Goal: Task Accomplishment & Management: Complete application form

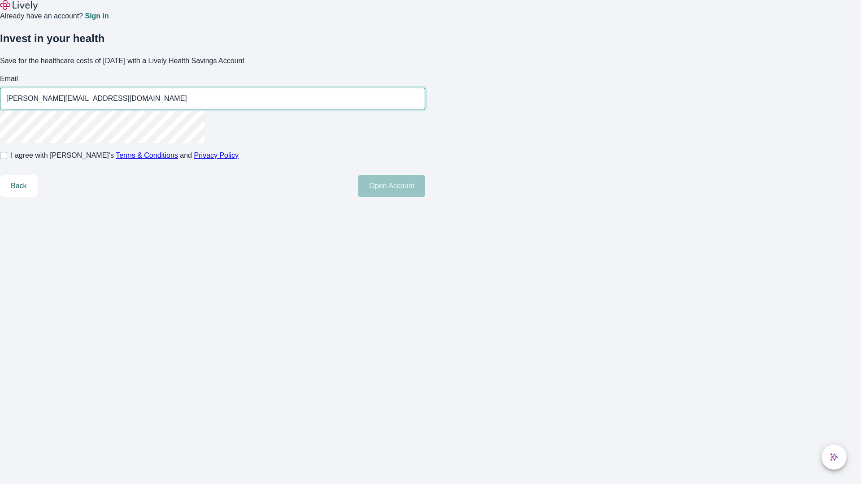
type input "[PERSON_NAME][EMAIL_ADDRESS][DOMAIN_NAME]"
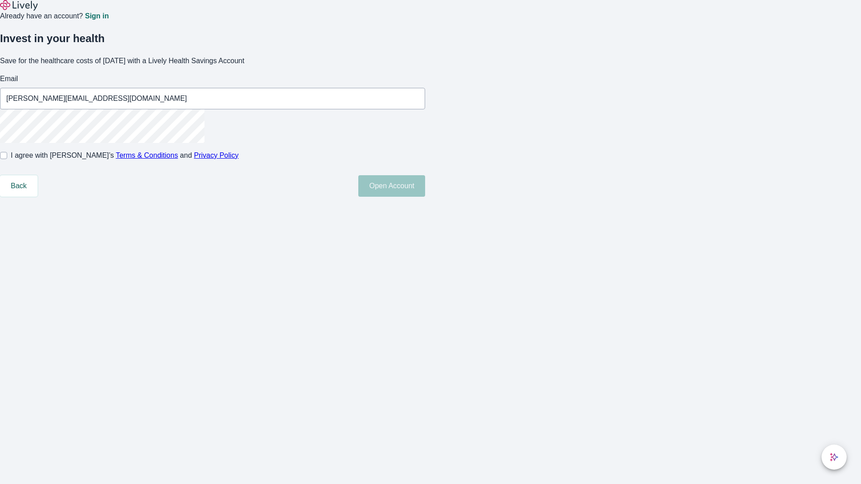
click at [7, 159] on input "I agree with Lively’s Terms & Conditions and Privacy Policy" at bounding box center [3, 155] width 7 height 7
checkbox input "true"
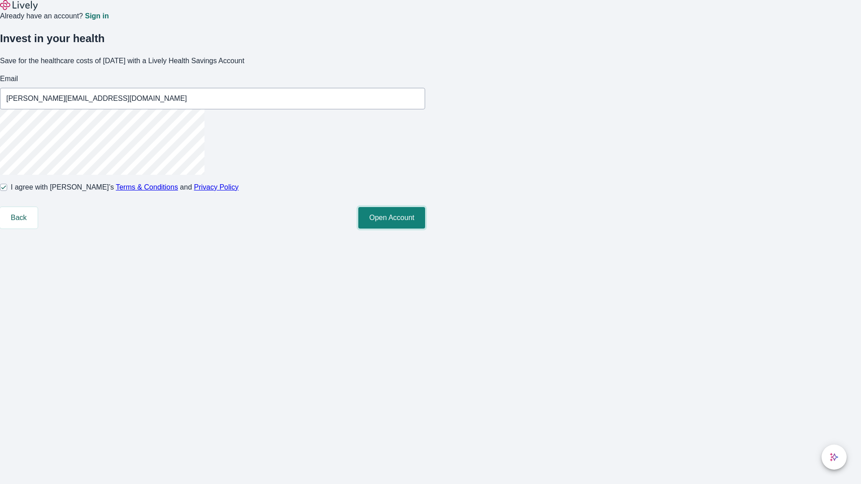
click at [425, 229] on button "Open Account" at bounding box center [391, 218] width 67 height 22
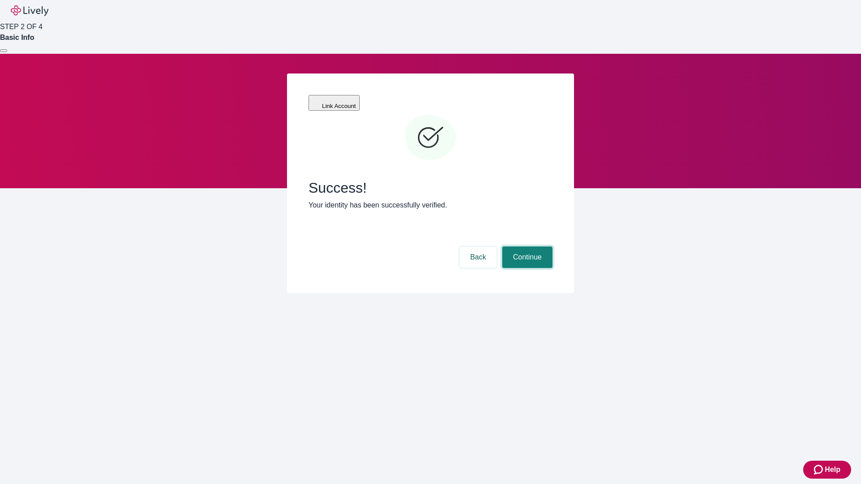
click at [526, 247] on button "Continue" at bounding box center [527, 258] width 50 height 22
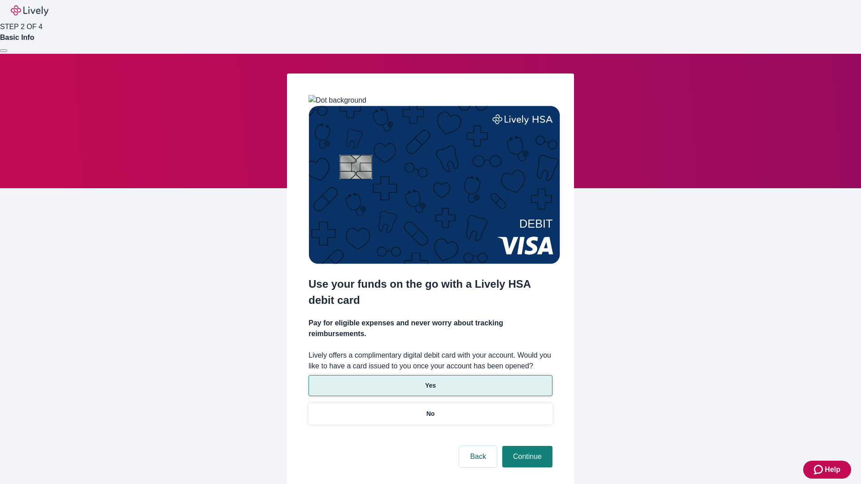
click at [430, 381] on p "Yes" at bounding box center [430, 385] width 11 height 9
click at [526, 446] on button "Continue" at bounding box center [527, 457] width 50 height 22
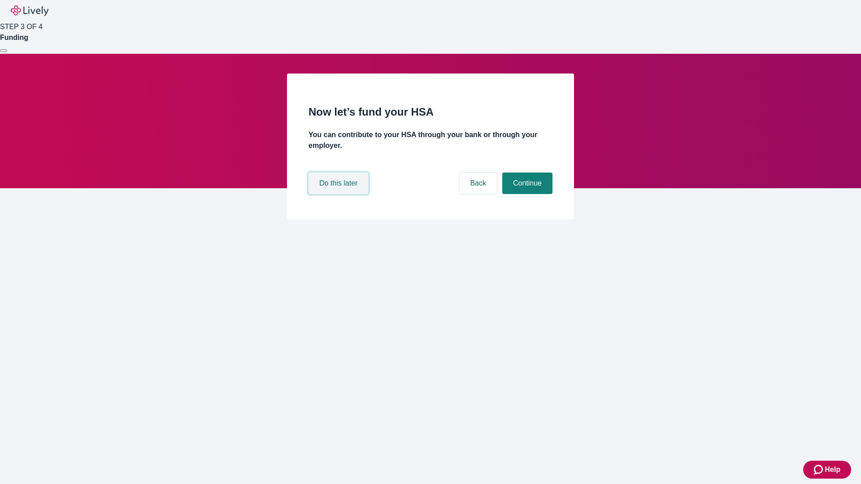
click at [339, 194] on button "Do this later" at bounding box center [338, 184] width 60 height 22
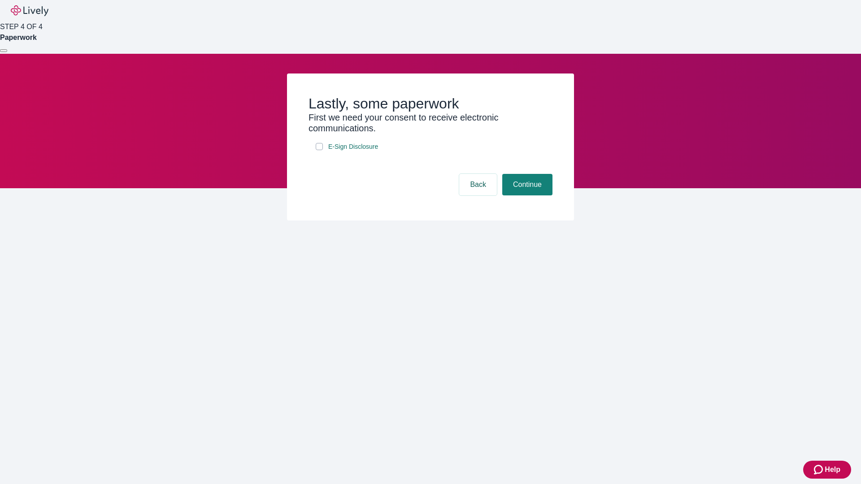
click at [319, 150] on input "E-Sign Disclosure" at bounding box center [319, 146] width 7 height 7
checkbox input "true"
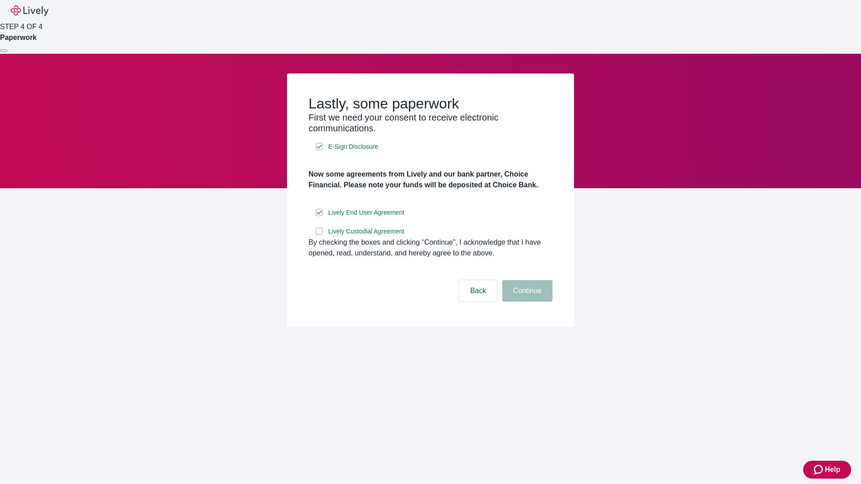
click at [319, 235] on input "Lively Custodial Agreement" at bounding box center [319, 231] width 7 height 7
checkbox input "true"
click at [526, 302] on button "Continue" at bounding box center [527, 291] width 50 height 22
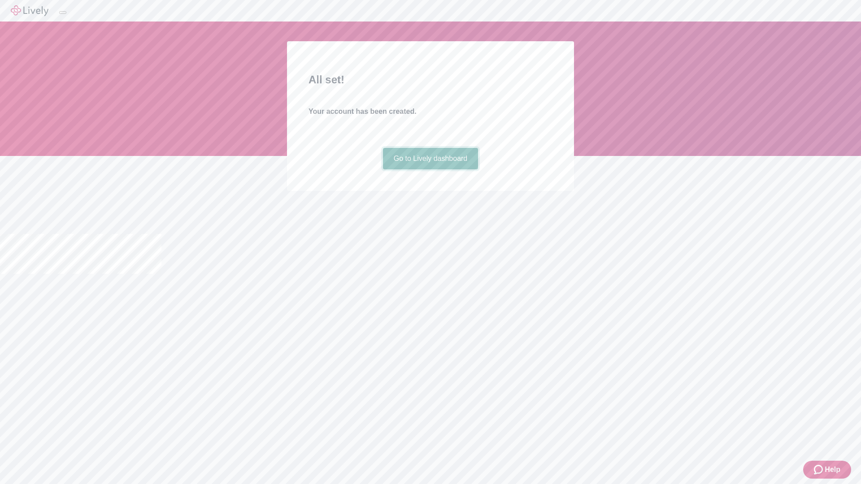
click at [430, 169] on link "Go to Lively dashboard" at bounding box center [431, 159] width 96 height 22
